Goal: Task Accomplishment & Management: Manage account settings

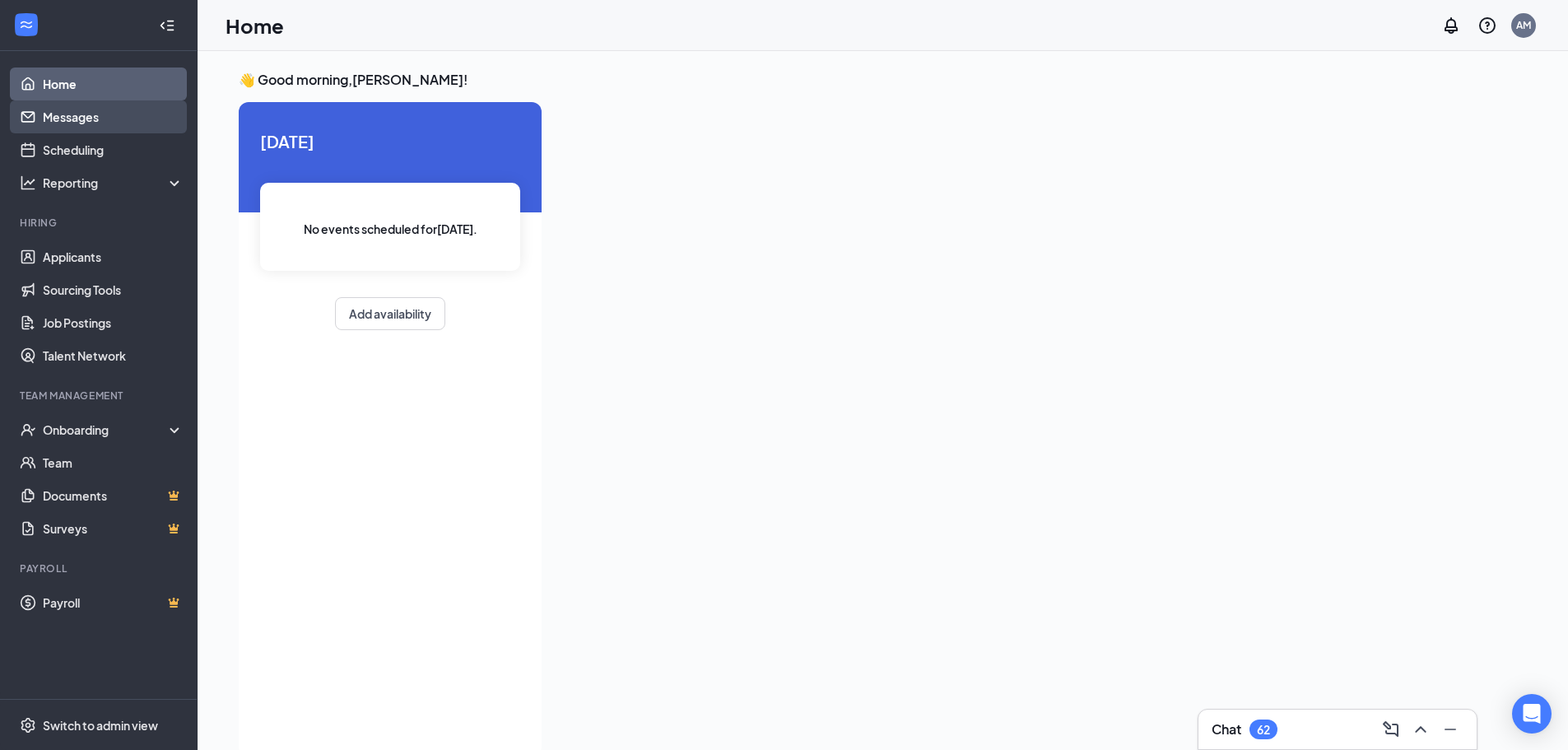
click at [95, 107] on link "Messages" at bounding box center [113, 117] width 141 height 33
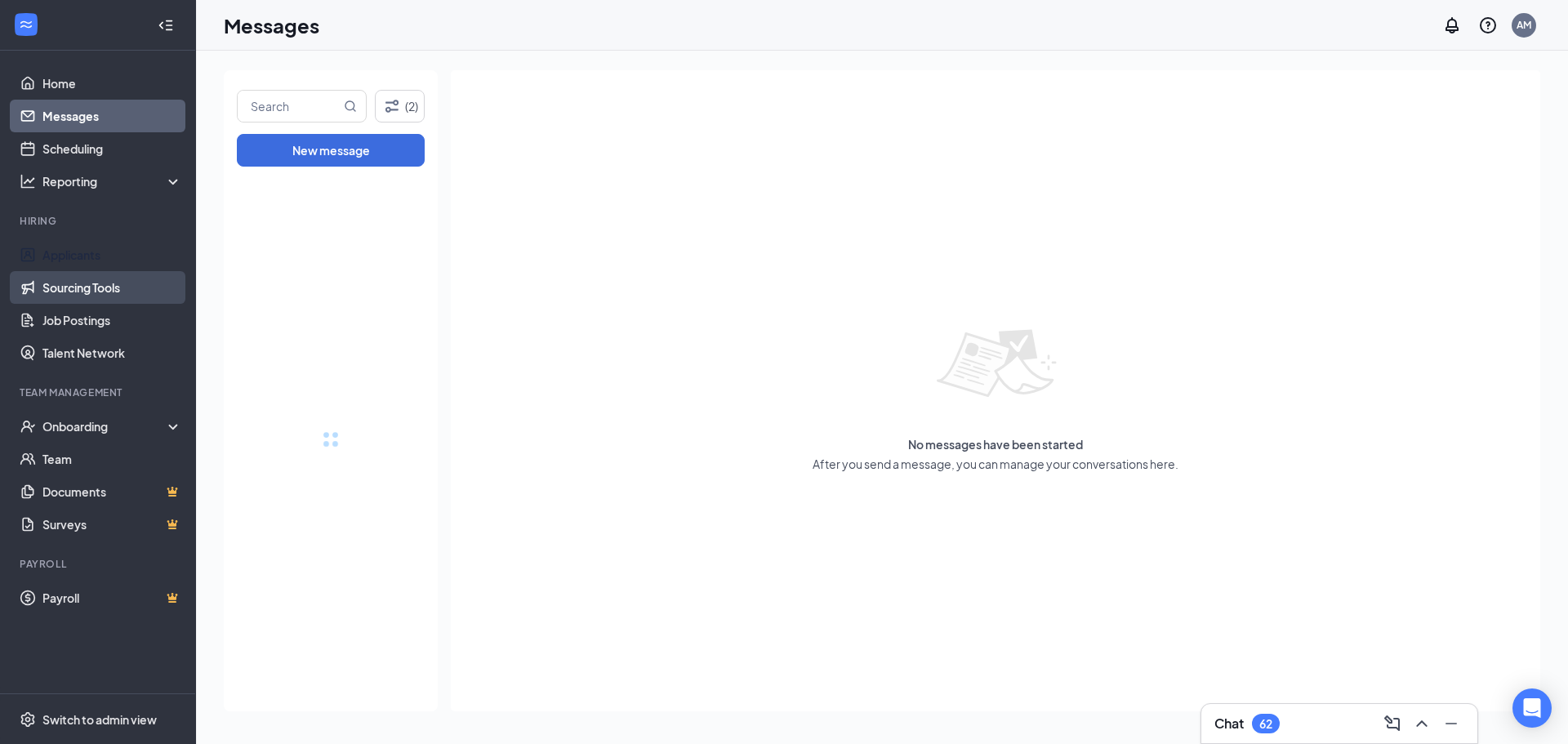
drag, startPoint x: 100, startPoint y: 258, endPoint x: 152, endPoint y: 290, distance: 61.1
click at [101, 258] on link "Applicants" at bounding box center [112, 255] width 140 height 32
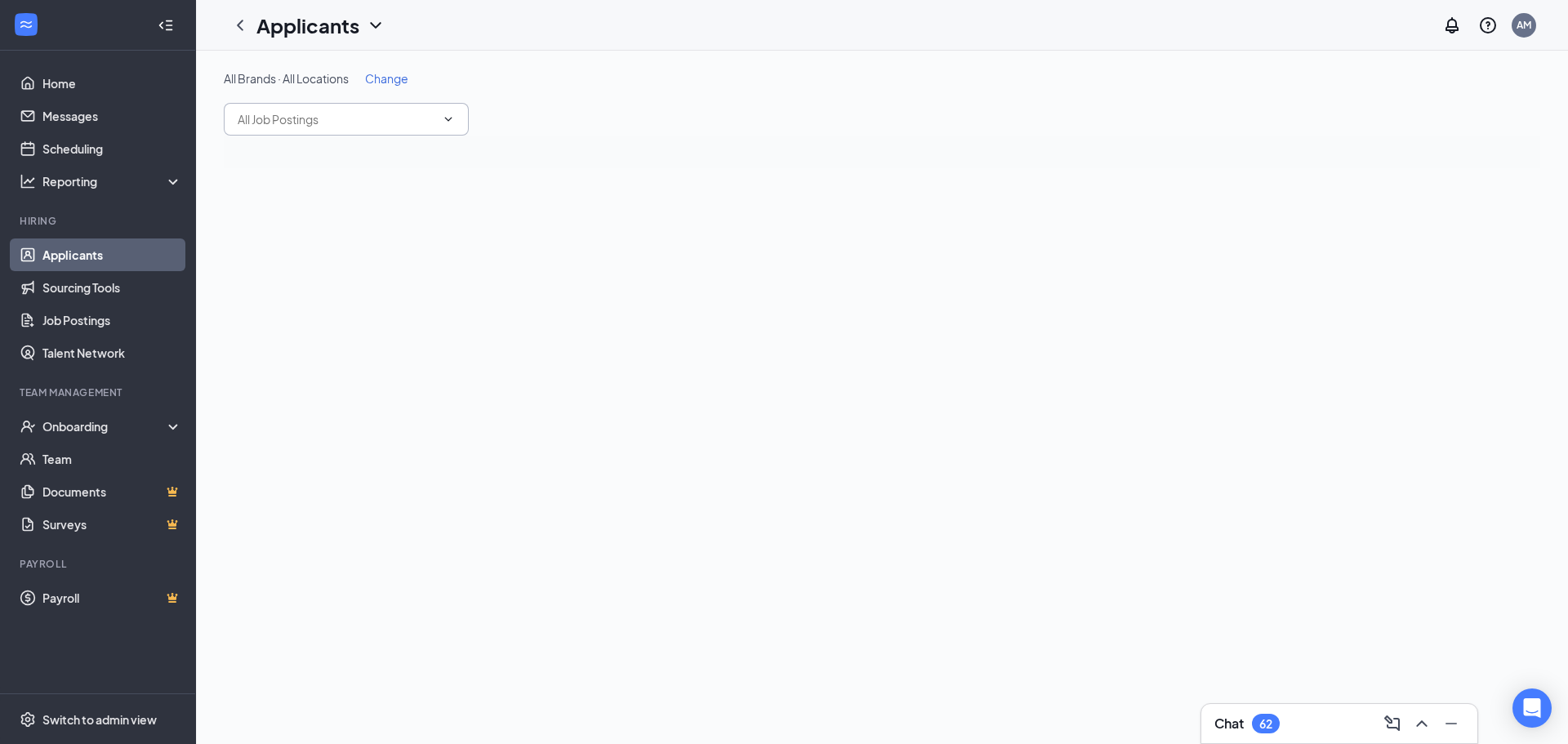
click at [362, 114] on input "text" at bounding box center [336, 118] width 197 height 18
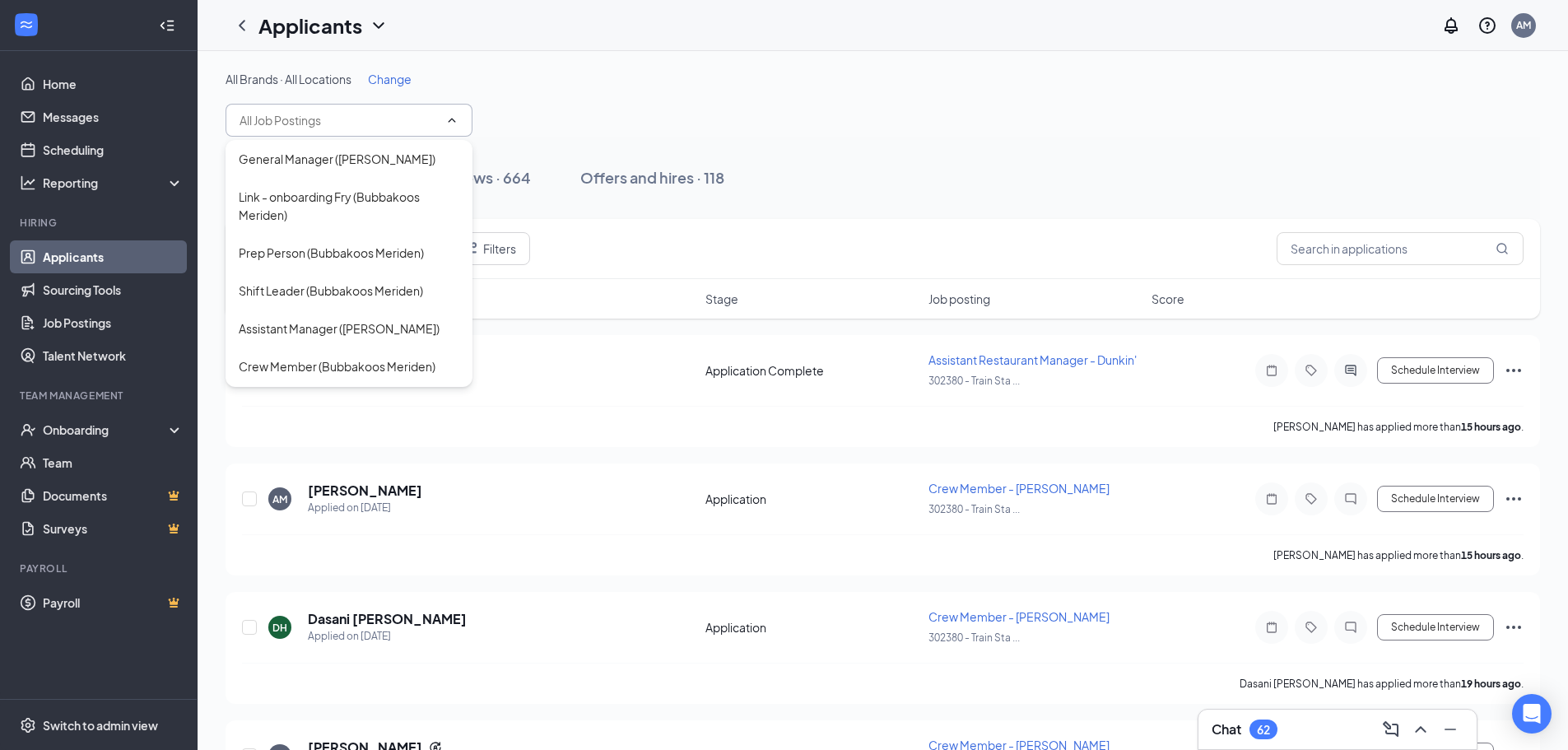
click at [368, 71] on div "All Brands · All Locations Change" at bounding box center [883, 78] width 1315 height 16
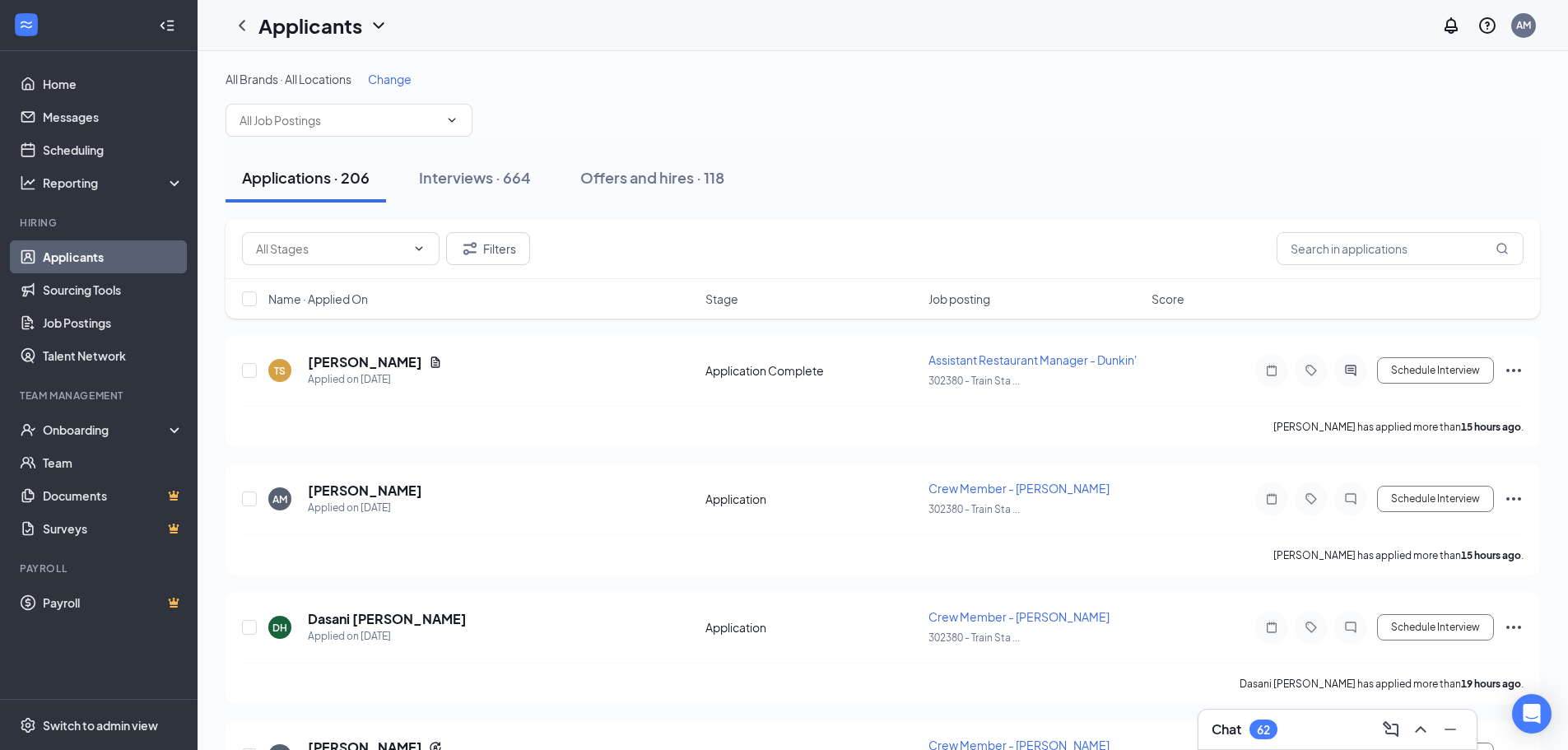
click at [382, 76] on span "Change" at bounding box center [390, 78] width 44 height 15
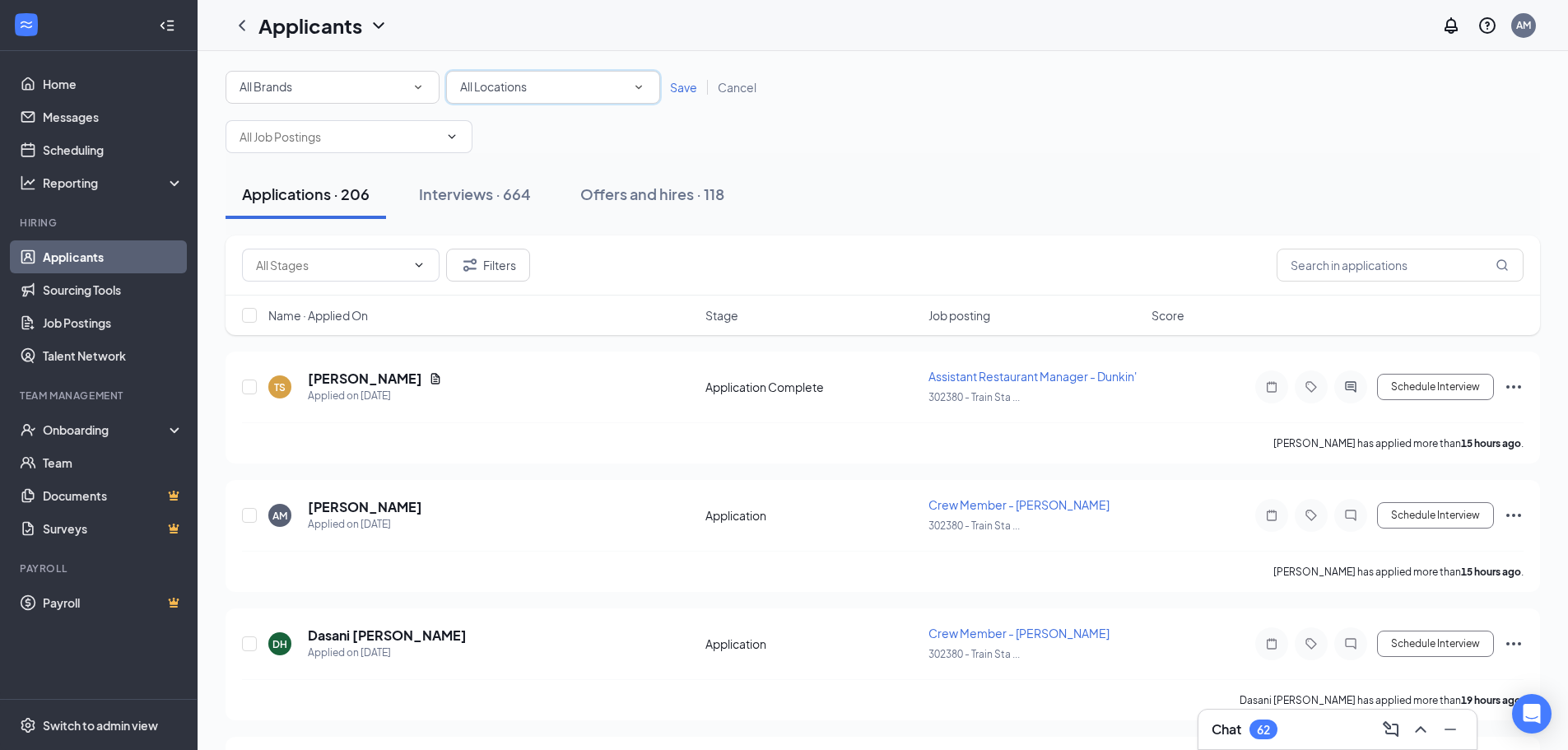
click at [544, 93] on div "All Locations" at bounding box center [553, 87] width 186 height 20
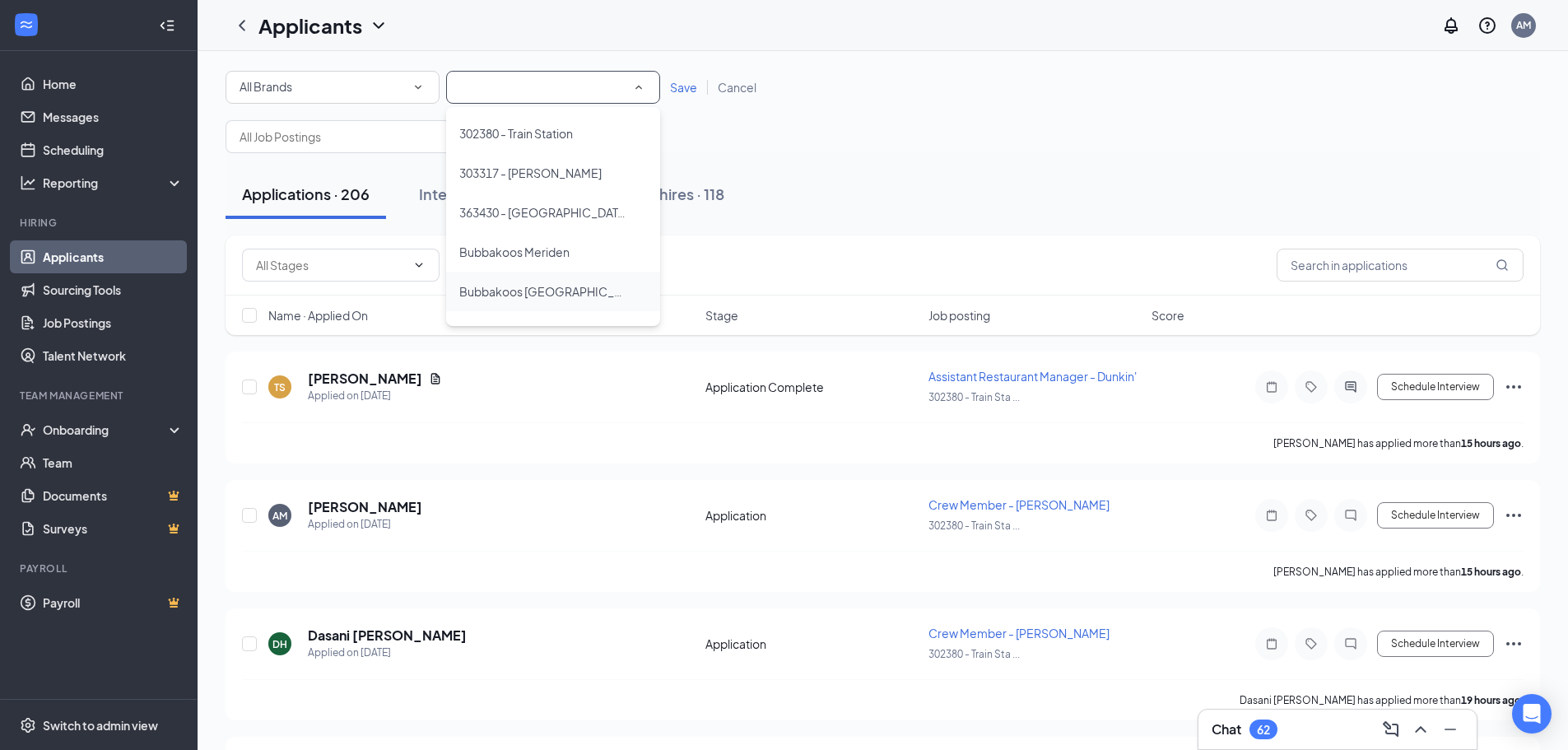
scroll to position [70, 0]
click at [572, 257] on span "Bubbakoos [GEOGRAPHIC_DATA]" at bounding box center [552, 259] width 185 height 15
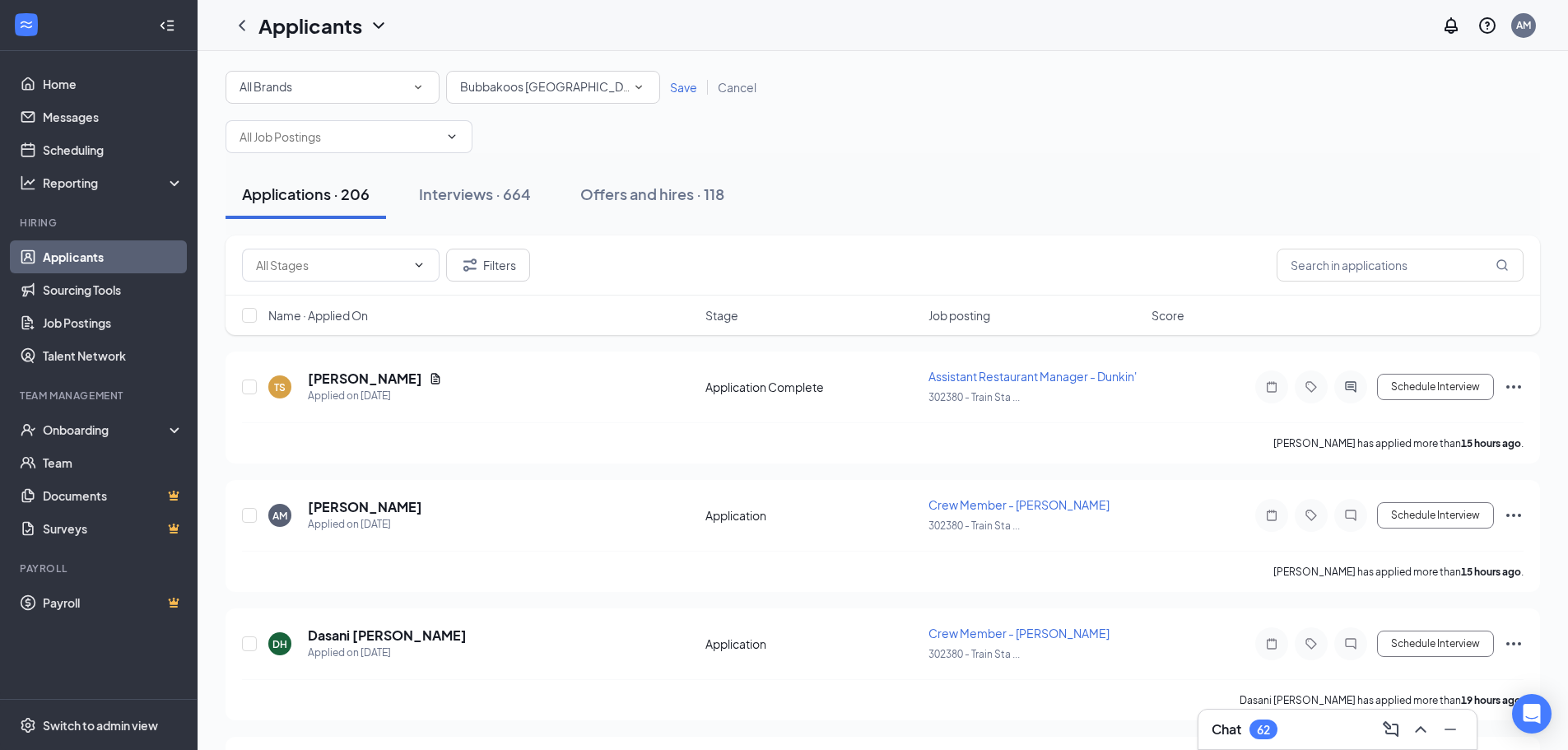
click at [695, 91] on span "Save" at bounding box center [684, 87] width 27 height 15
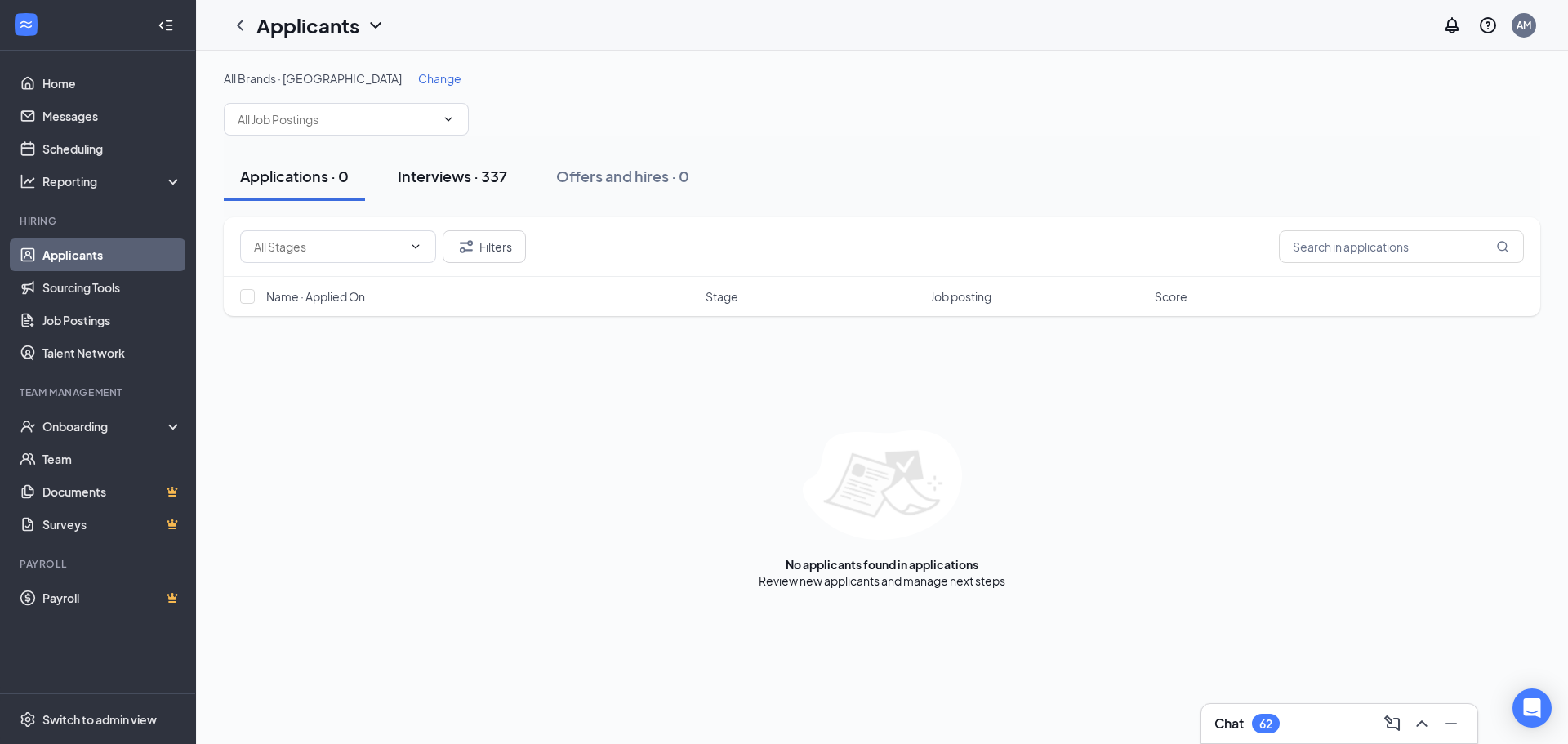
click at [460, 192] on button "Interviews · 337" at bounding box center [452, 176] width 142 height 49
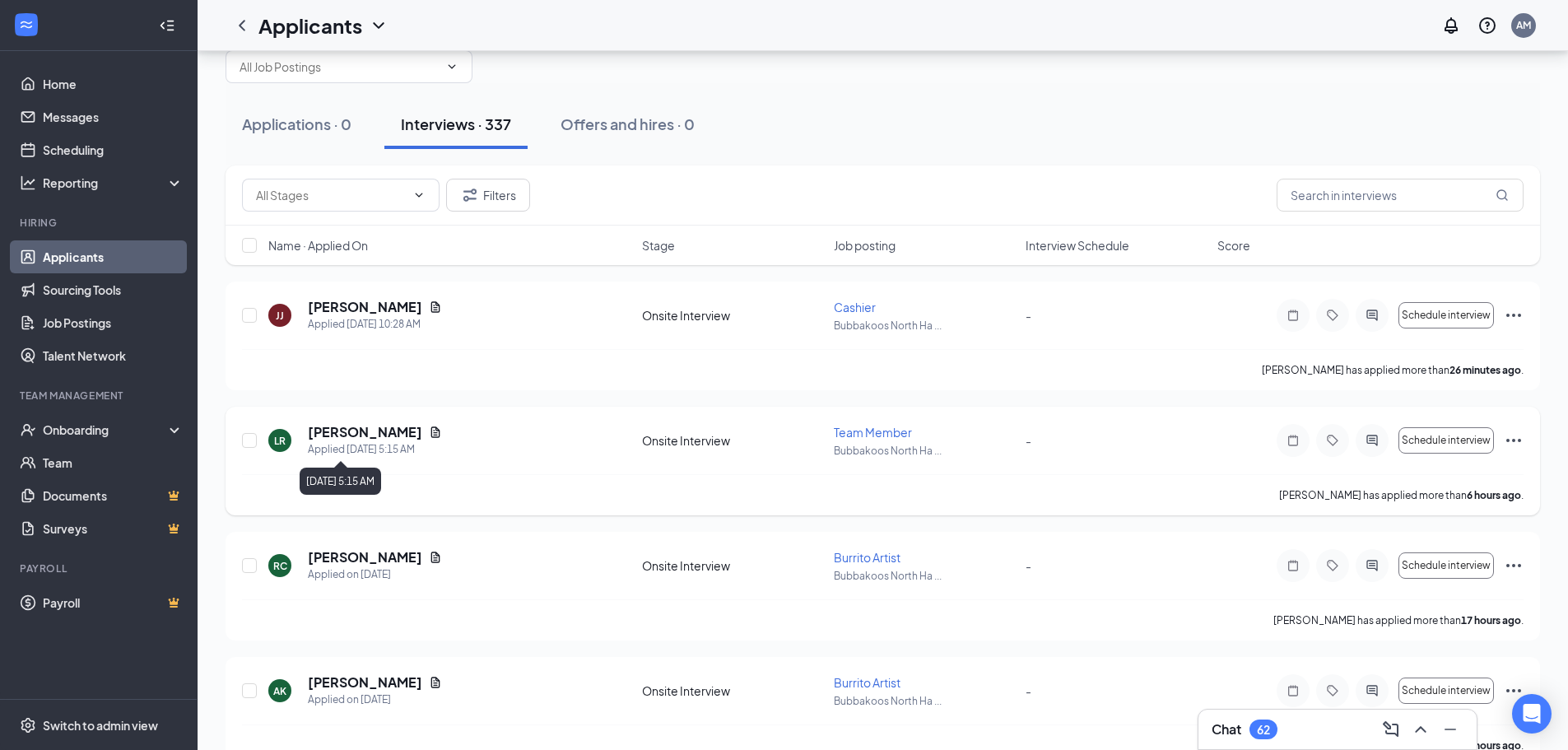
scroll to position [82, 0]
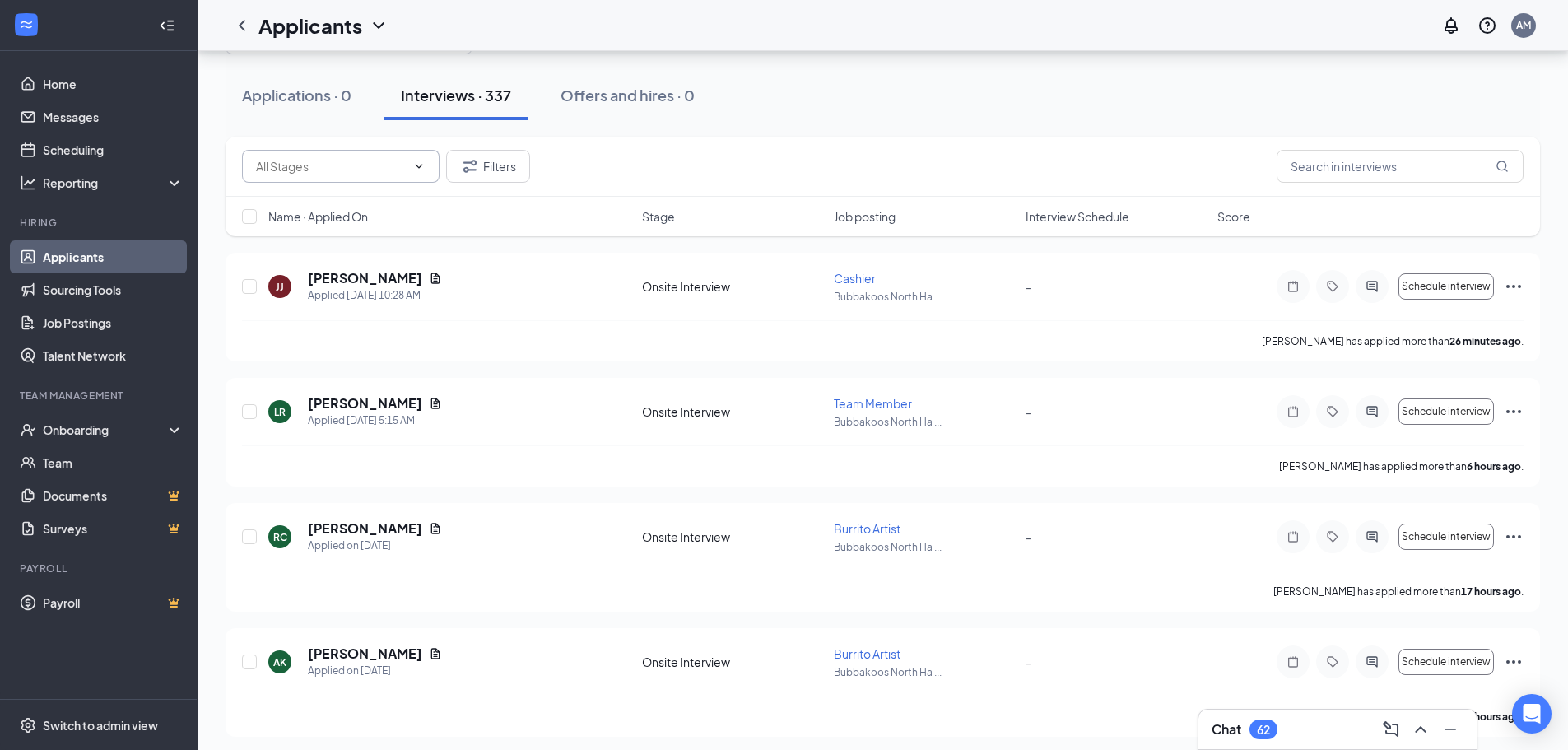
click at [371, 177] on span at bounding box center [341, 166] width 197 height 33
click at [512, 171] on button "Filters" at bounding box center [488, 166] width 84 height 33
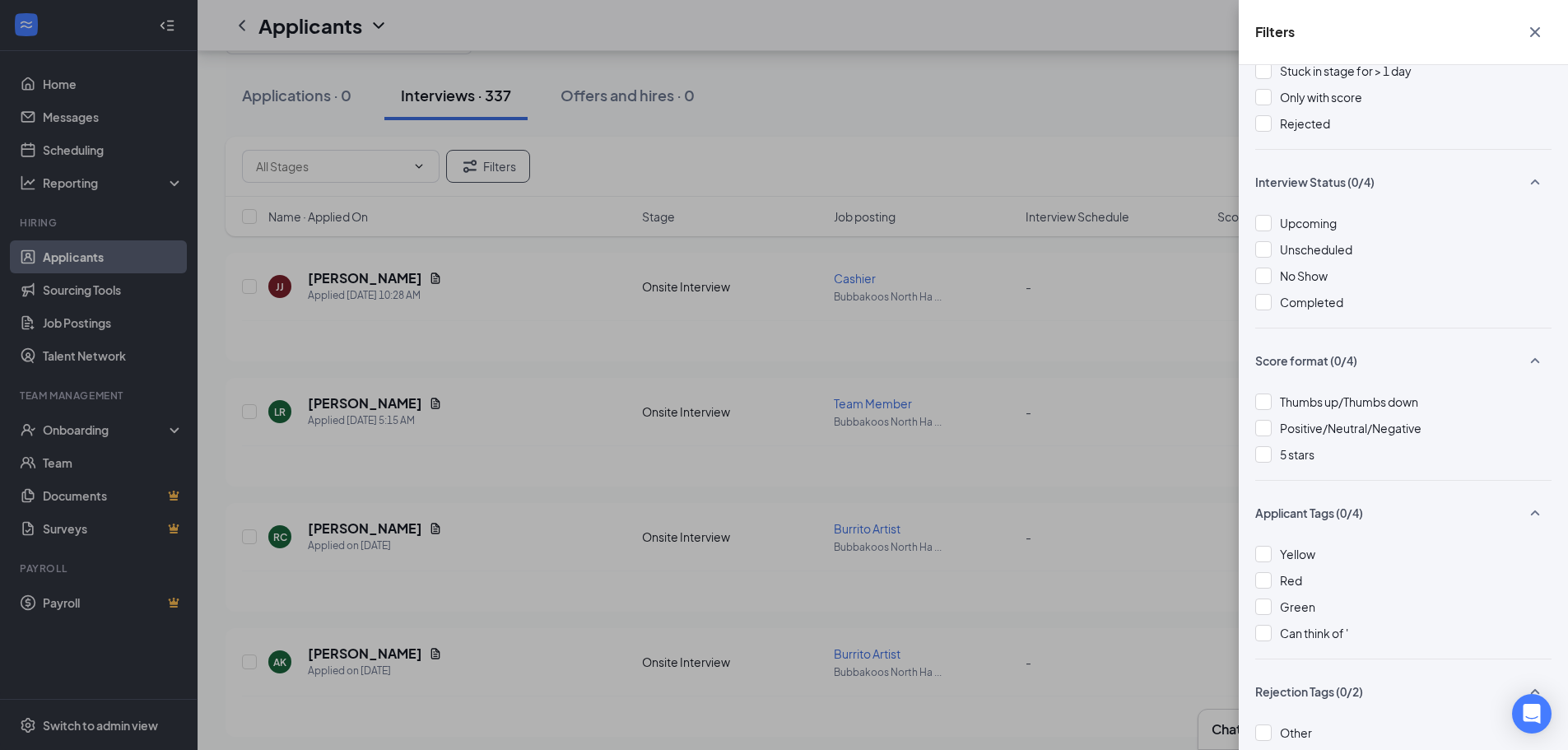
scroll to position [223, 0]
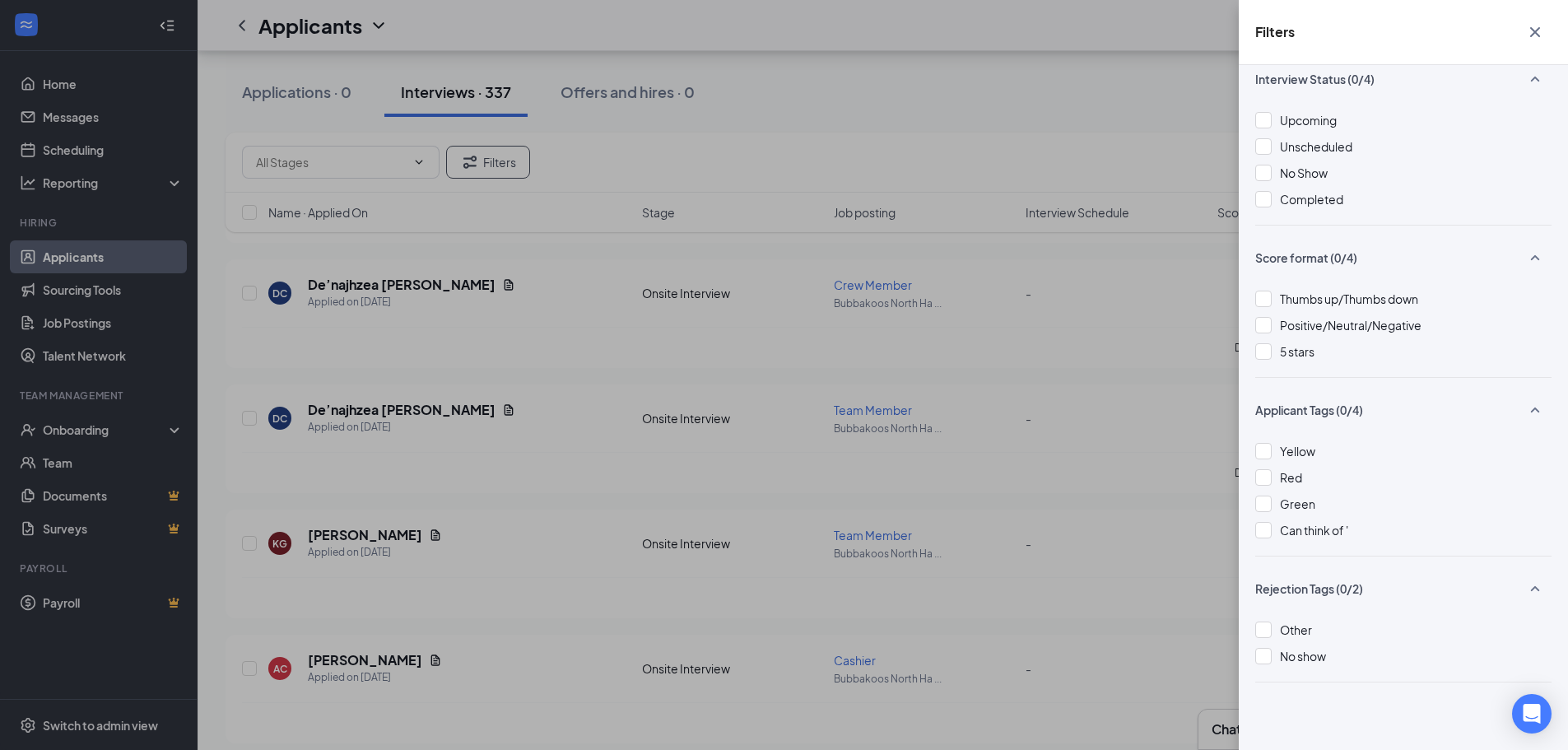
click at [818, 389] on div "Filters Applicant Status (0/5) Unread message Hasn't messaged back Stuck in sta…" at bounding box center [784, 375] width 1568 height 750
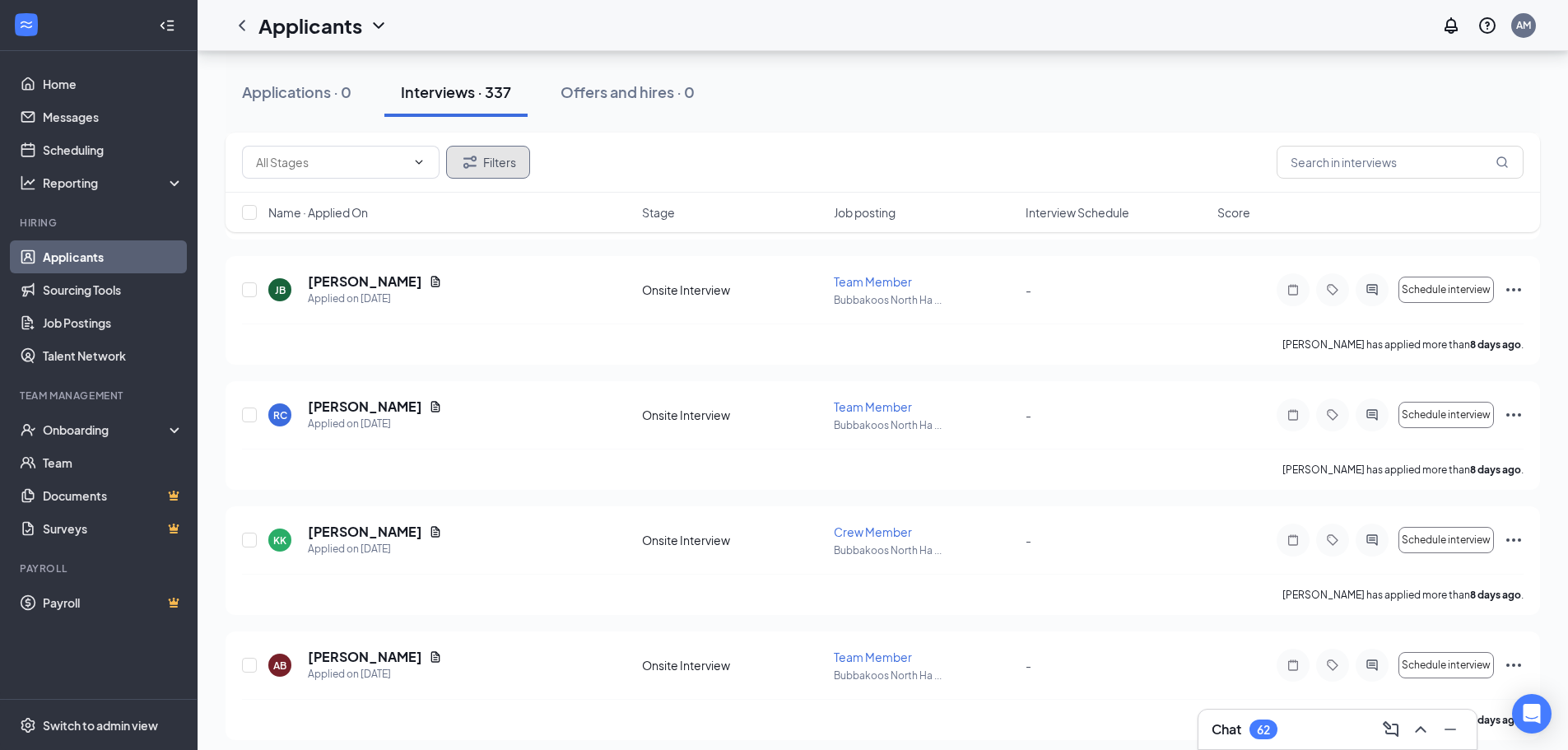
scroll to position [8923, 0]
